Goal: Check status

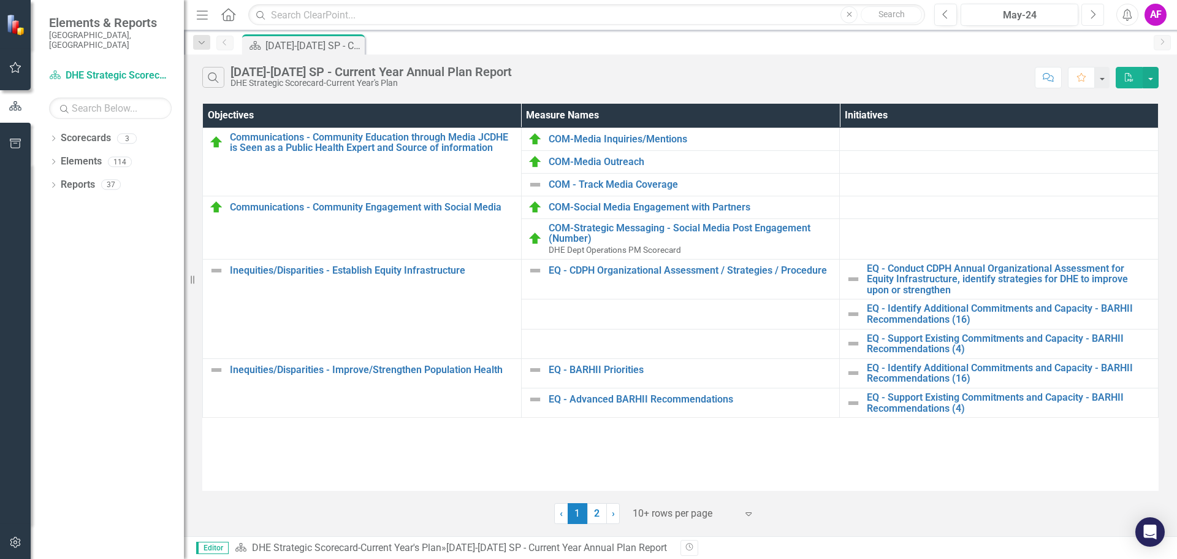
click at [1090, 15] on icon "Next" at bounding box center [1093, 14] width 7 height 11
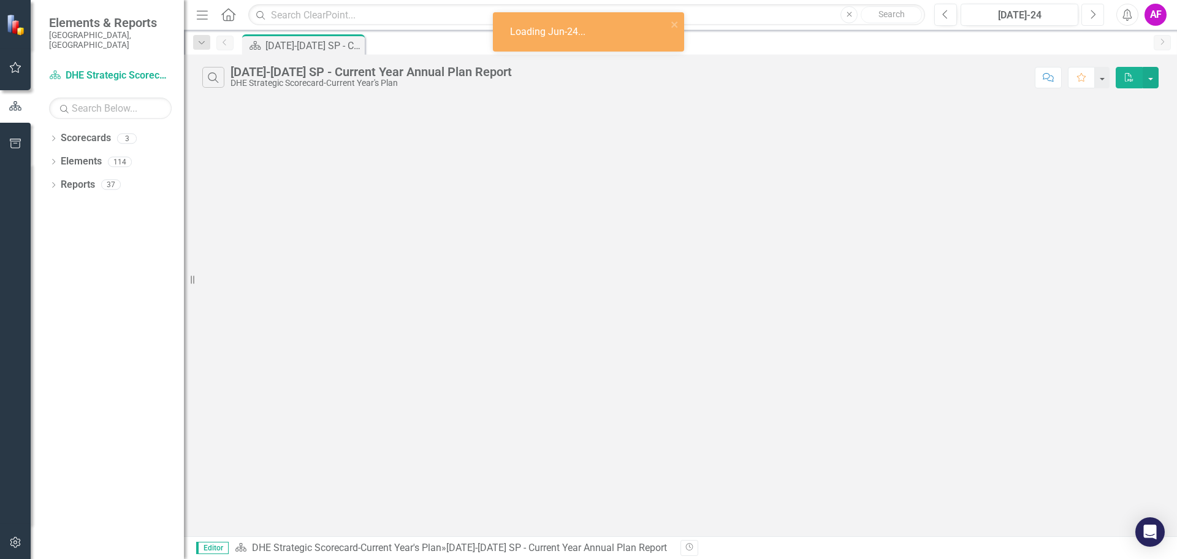
click at [1090, 15] on icon "Next" at bounding box center [1093, 14] width 7 height 11
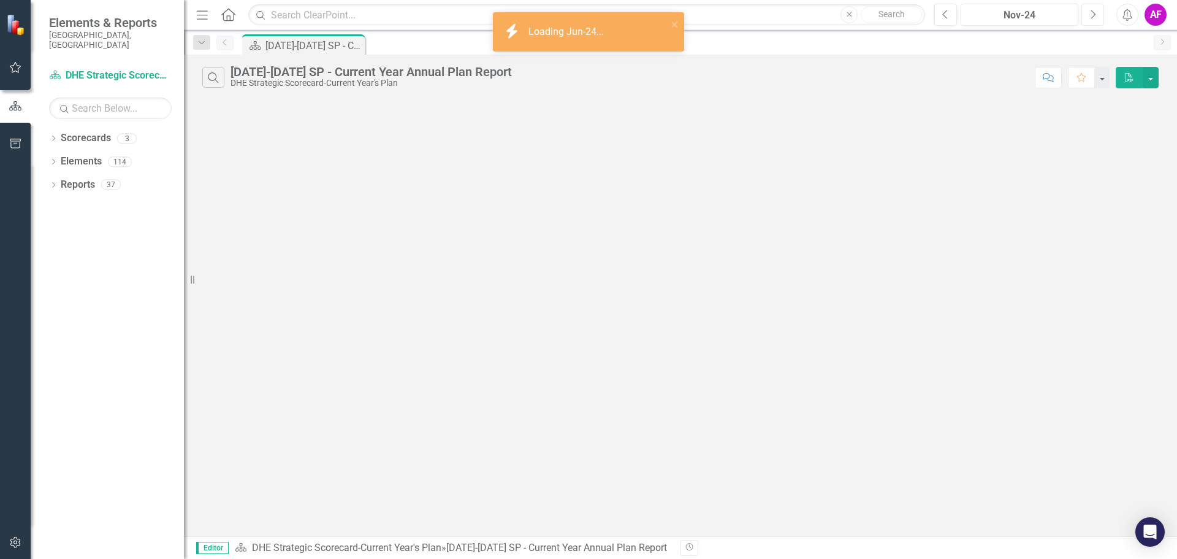
click at [1090, 15] on icon "Next" at bounding box center [1093, 14] width 7 height 11
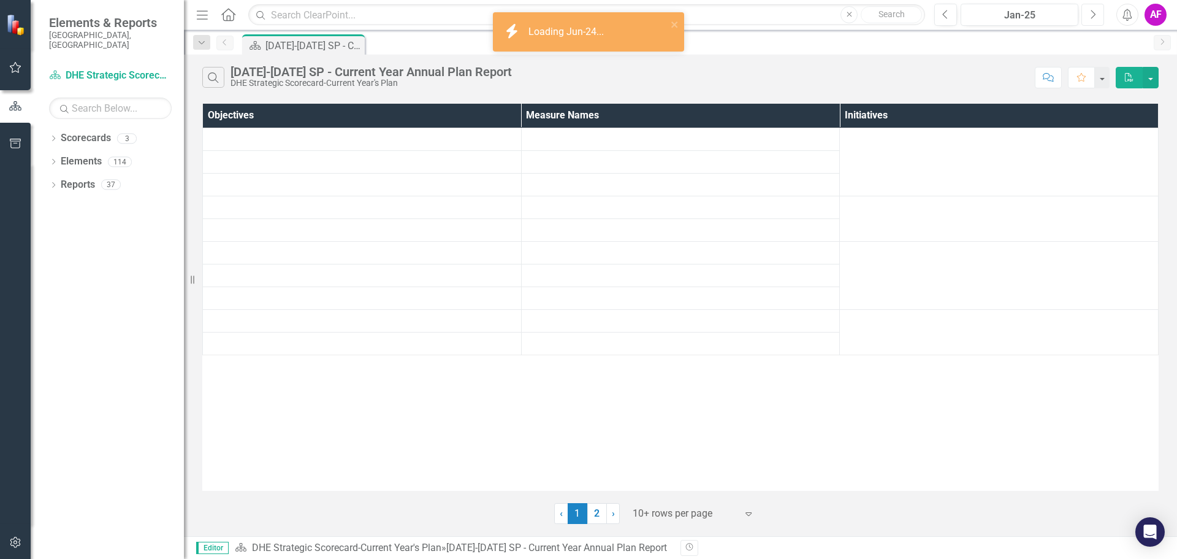
click at [1090, 15] on icon "Next" at bounding box center [1093, 14] width 7 height 11
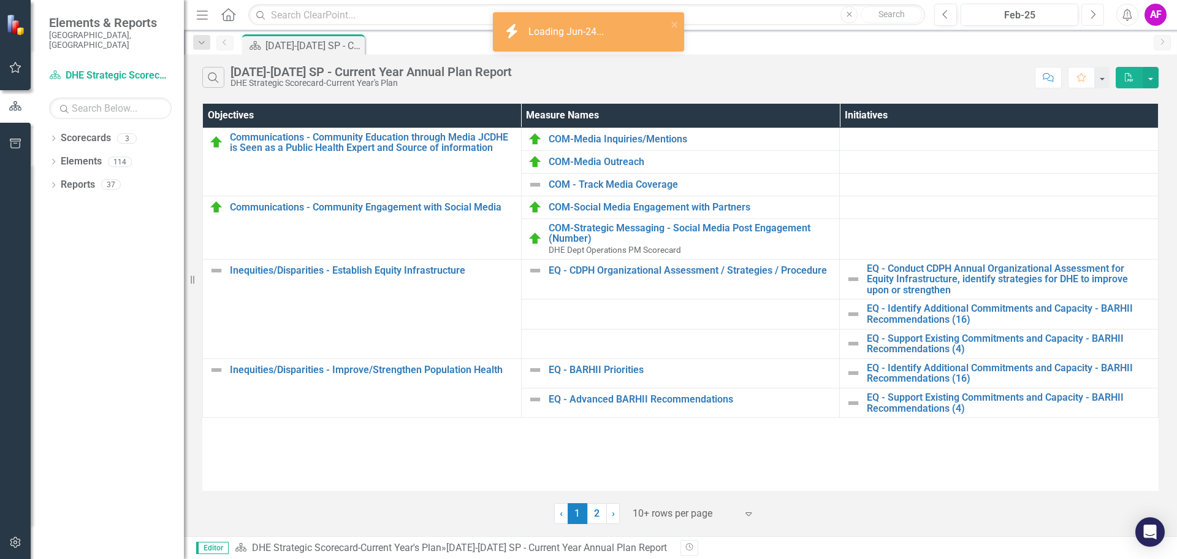
click at [1090, 16] on icon "Next" at bounding box center [1093, 14] width 7 height 11
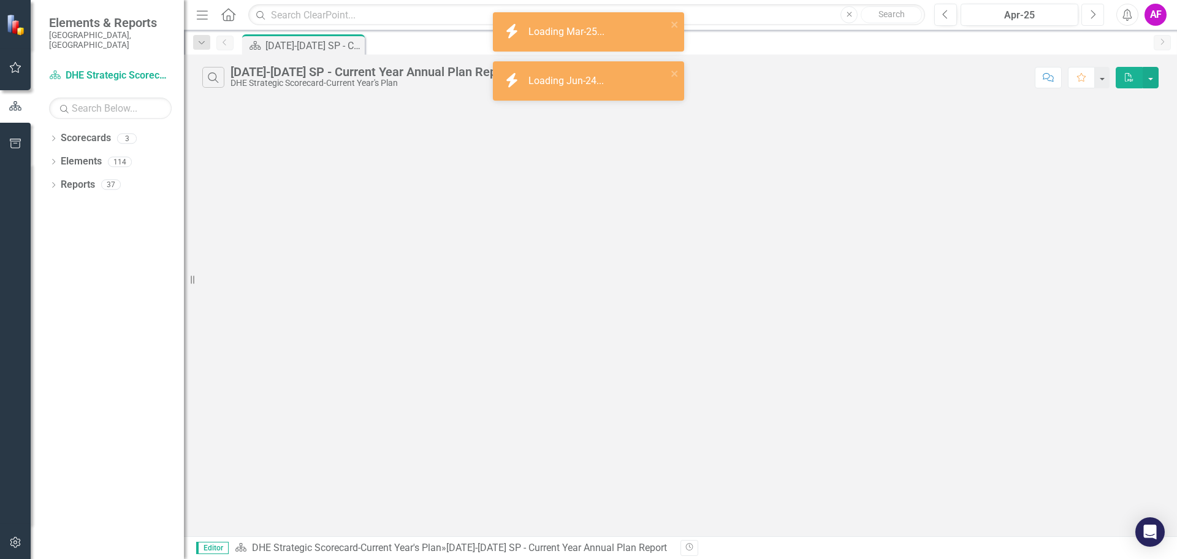
click at [1090, 17] on icon "Next" at bounding box center [1093, 14] width 7 height 11
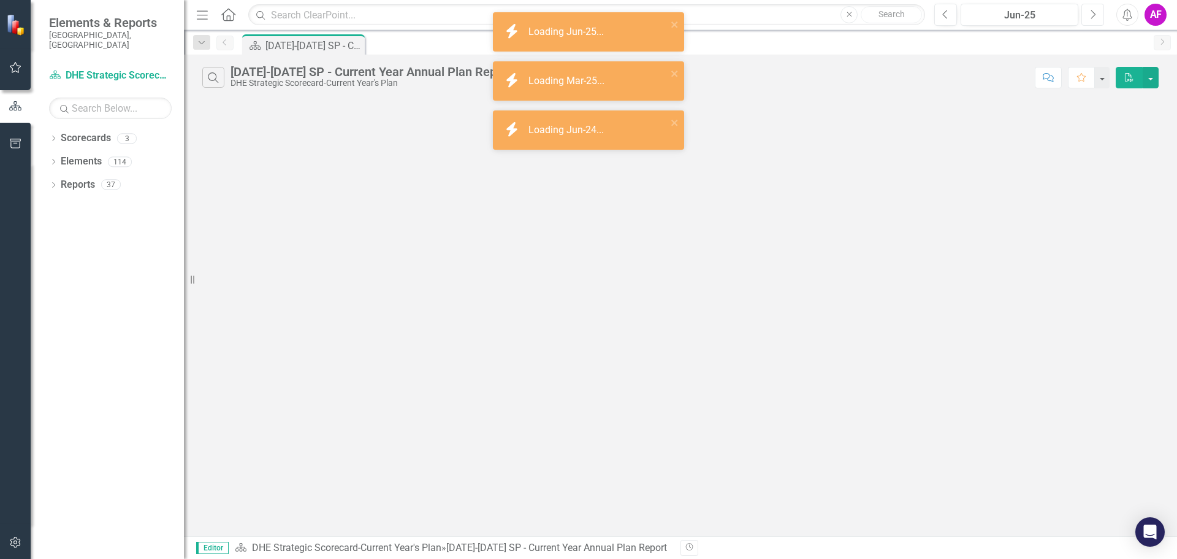
click at [1089, 17] on button "Next" at bounding box center [1093, 15] width 23 height 22
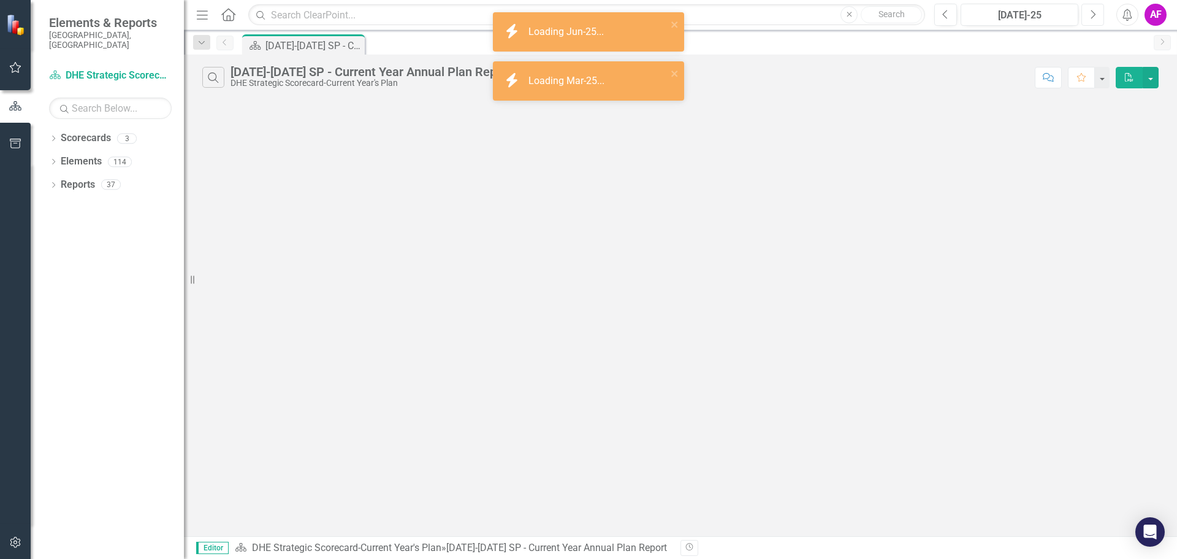
click at [1089, 17] on button "Next" at bounding box center [1093, 15] width 23 height 22
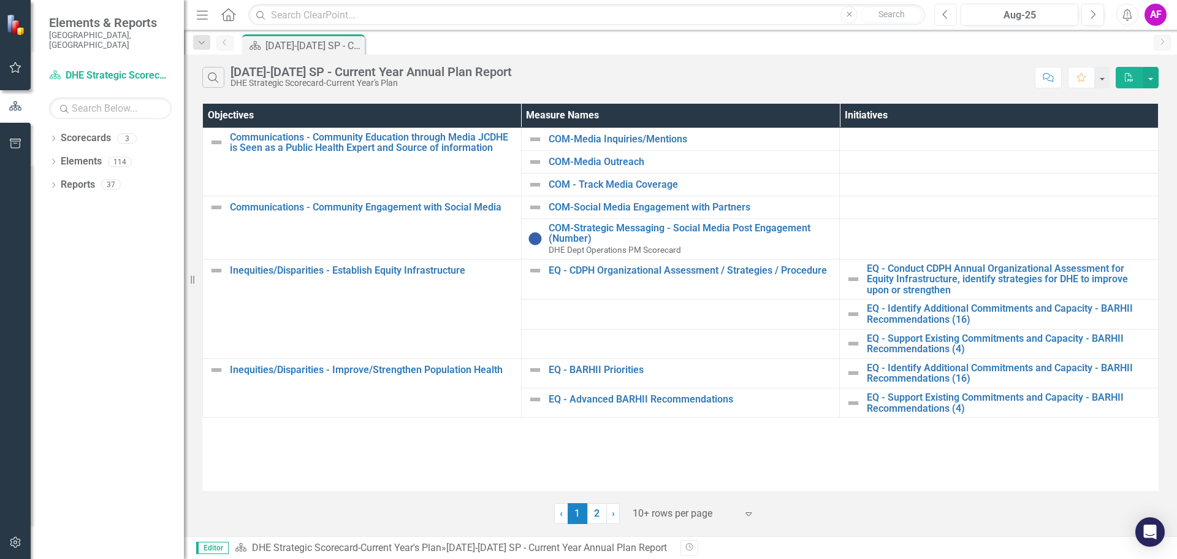
drag, startPoint x: 947, startPoint y: 12, endPoint x: 957, endPoint y: 12, distance: 9.2
click at [949, 12] on icon "Previous" at bounding box center [945, 14] width 7 height 11
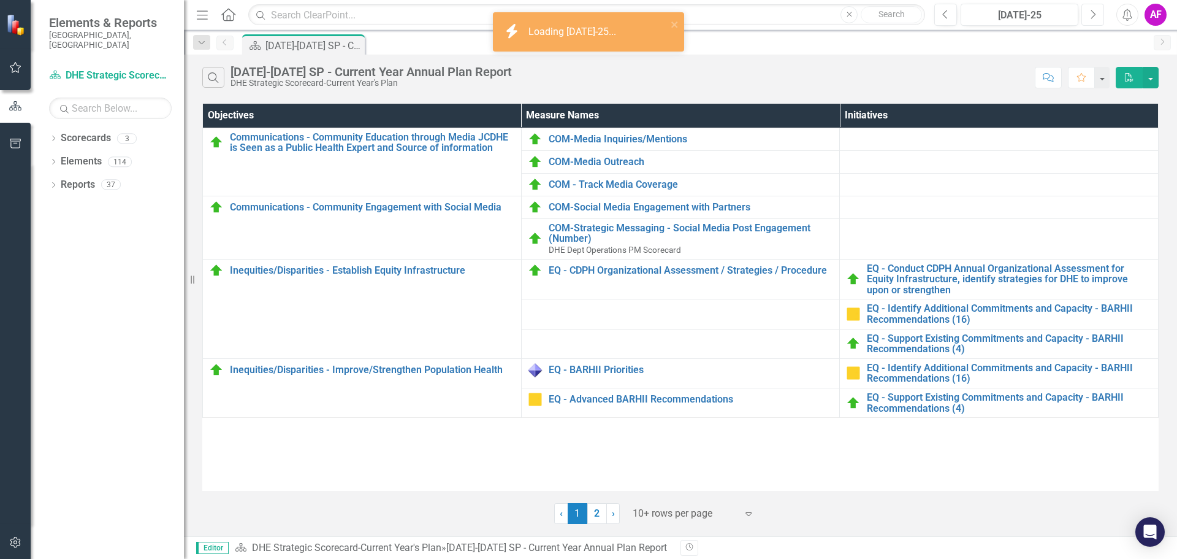
click at [1093, 17] on icon "button" at bounding box center [1093, 14] width 5 height 9
